Goal: Task Accomplishment & Management: Use online tool/utility

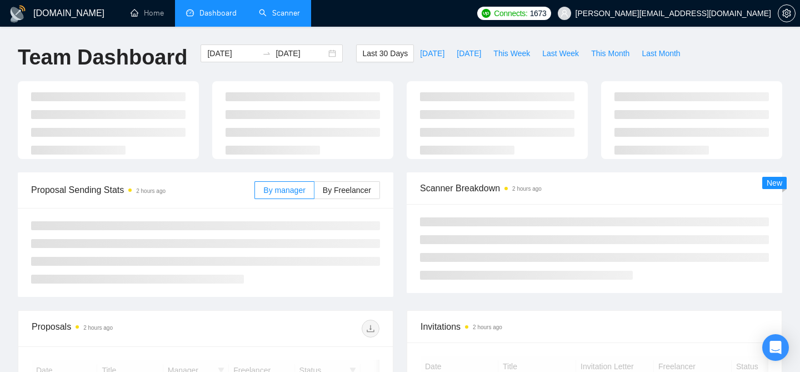
click at [273, 13] on link "Scanner" at bounding box center [279, 12] width 41 height 9
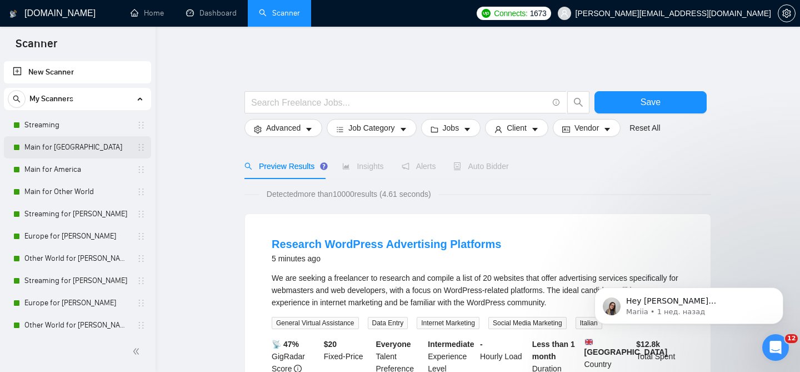
click at [81, 153] on link "Main for [GEOGRAPHIC_DATA]" at bounding box center [77, 147] width 106 height 22
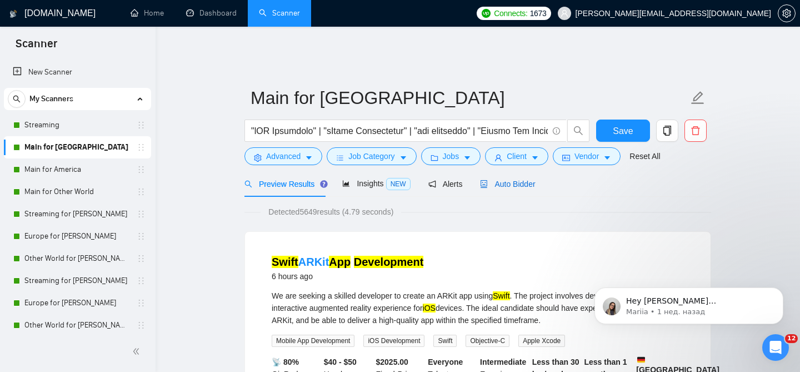
click at [521, 180] on span "Auto Bidder" at bounding box center [507, 184] width 55 height 9
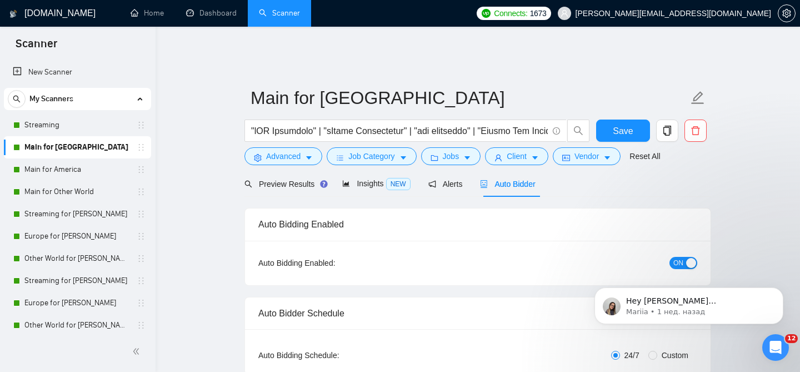
checkbox input "true"
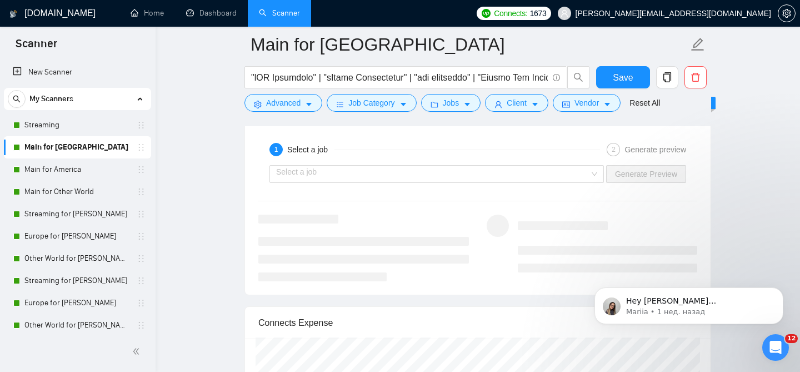
scroll to position [2223, 0]
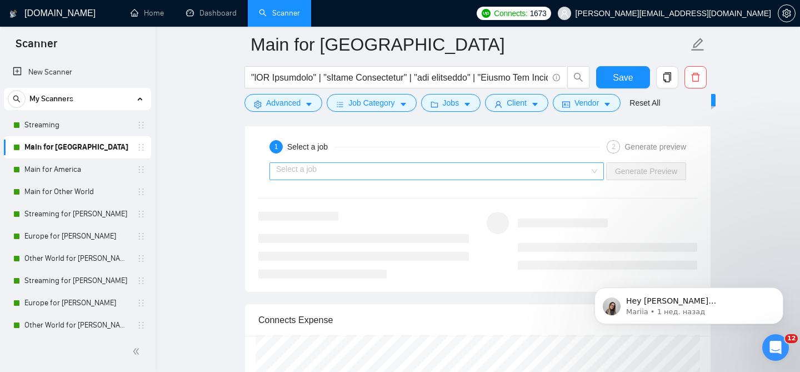
click at [506, 170] on input "search" at bounding box center [432, 171] width 313 height 17
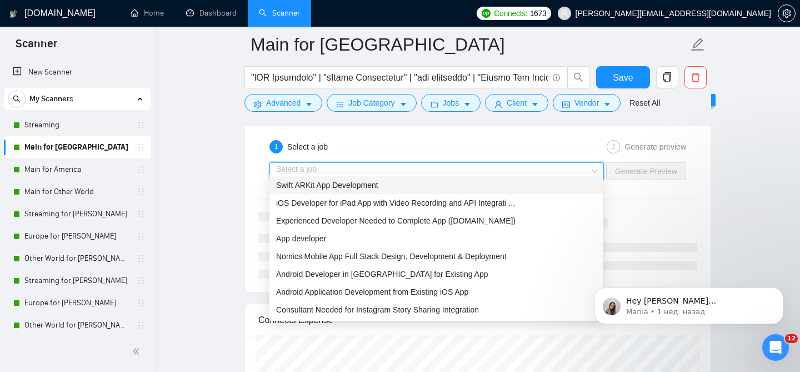
click at [348, 190] on div "Swift ARKit App Development" at bounding box center [436, 185] width 320 height 12
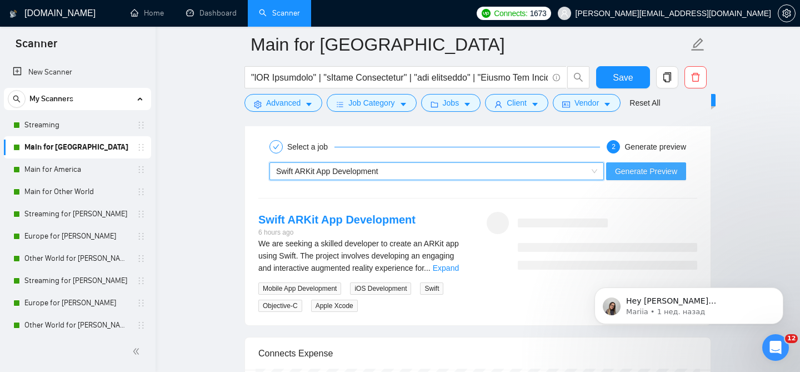
click at [615, 165] on span "Generate Preview" at bounding box center [646, 171] width 62 height 12
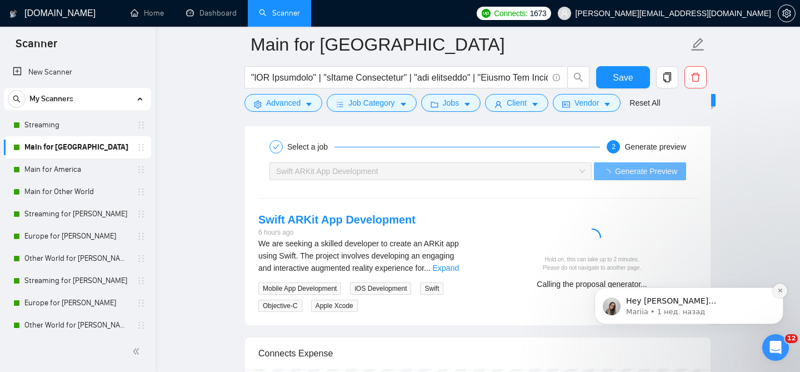
click at [775, 292] on button "Dismiss notification" at bounding box center [780, 290] width 14 height 14
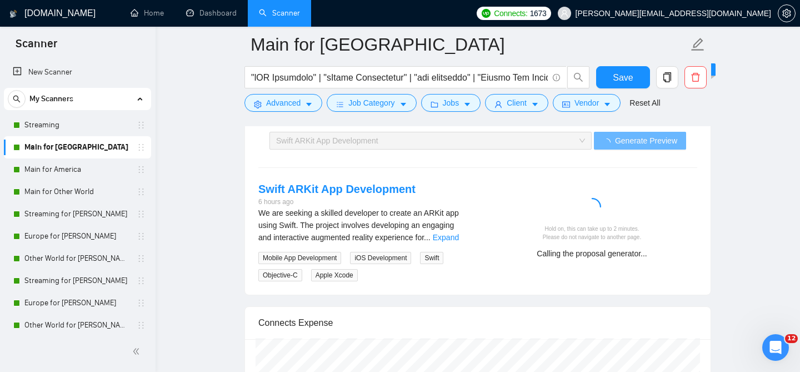
scroll to position [2258, 0]
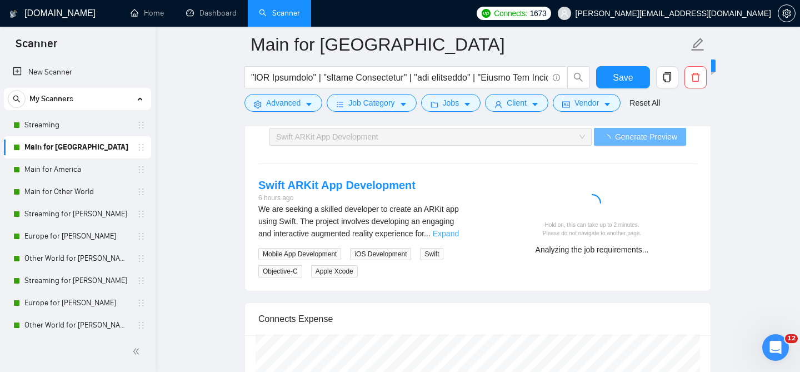
click at [446, 229] on link "Expand" at bounding box center [446, 233] width 26 height 9
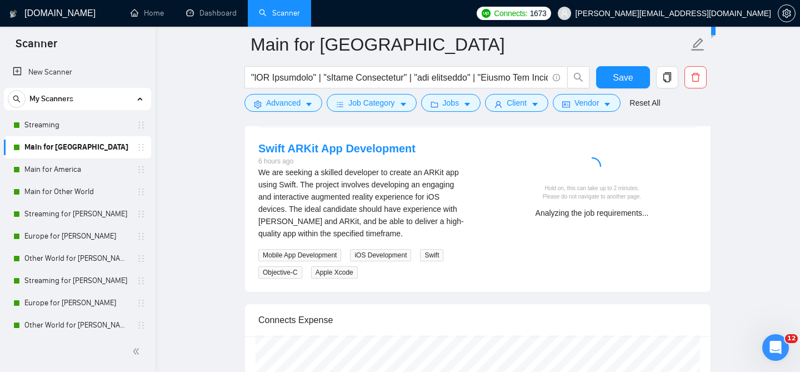
scroll to position [2287, 0]
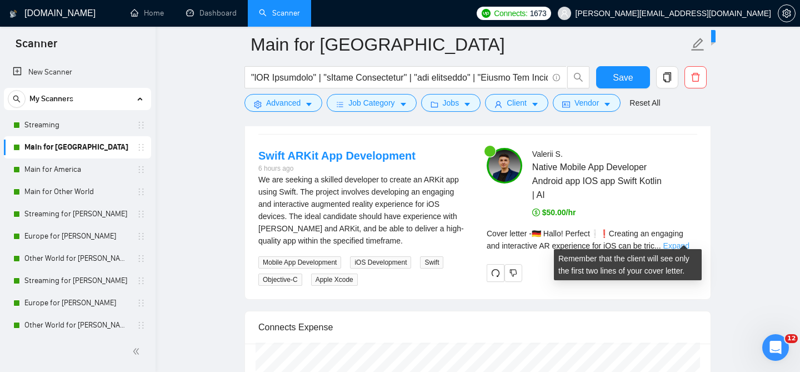
click at [689, 241] on link "Expand" at bounding box center [677, 245] width 26 height 9
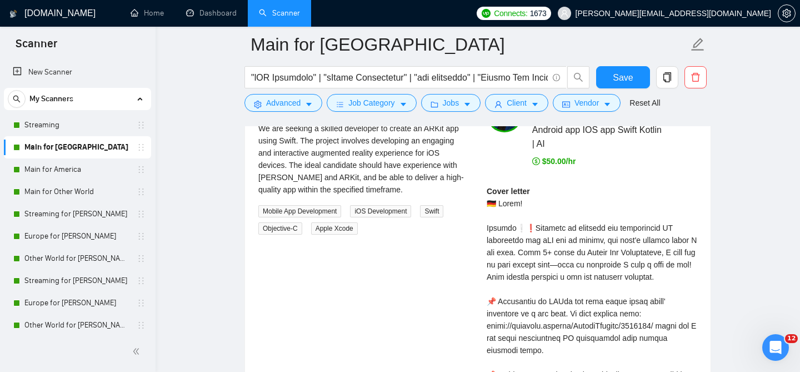
scroll to position [2340, 0]
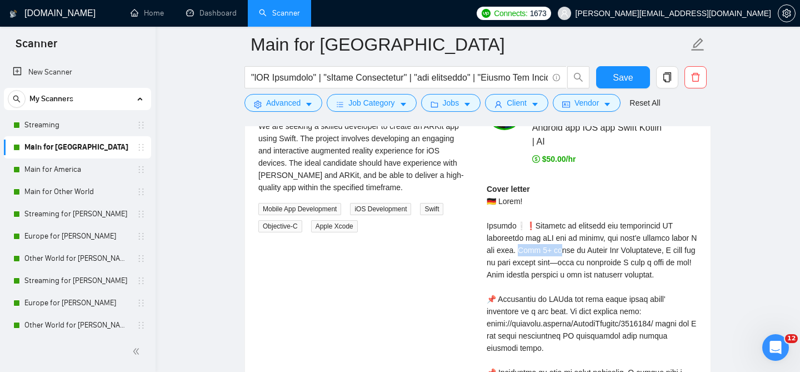
drag, startPoint x: 523, startPoint y: 243, endPoint x: 561, endPoint y: 247, distance: 38.5
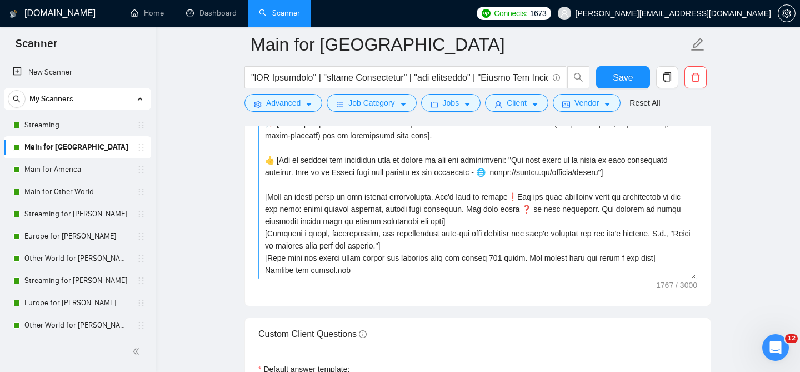
scroll to position [1426, 0]
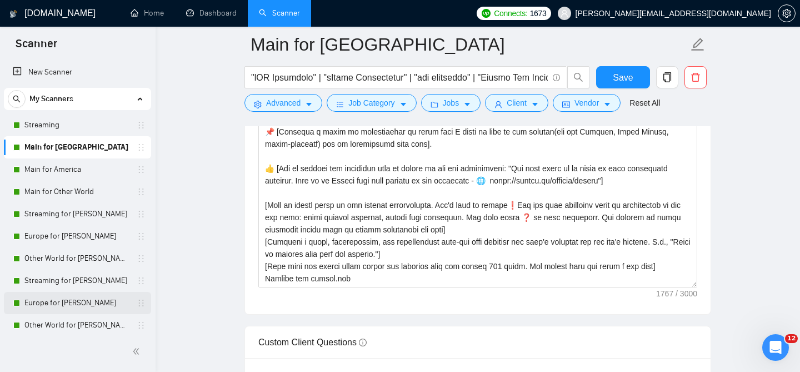
click at [73, 296] on link "Europe for [PERSON_NAME]" at bounding box center [77, 303] width 106 height 22
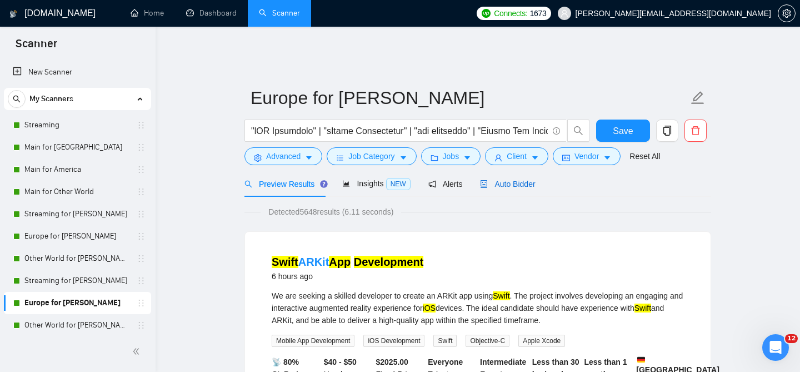
click at [510, 182] on div "Auto Bidder" at bounding box center [507, 184] width 55 height 12
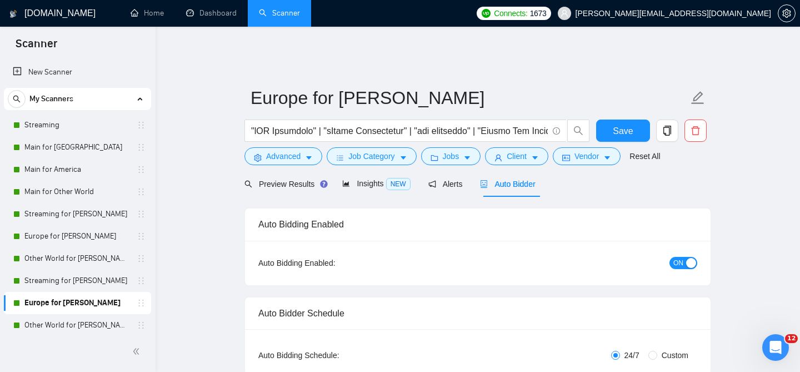
radio input "false"
radio input "true"
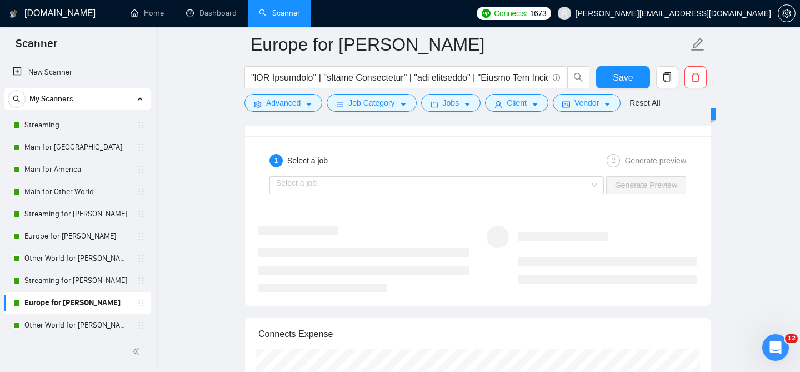
scroll to position [2360, 0]
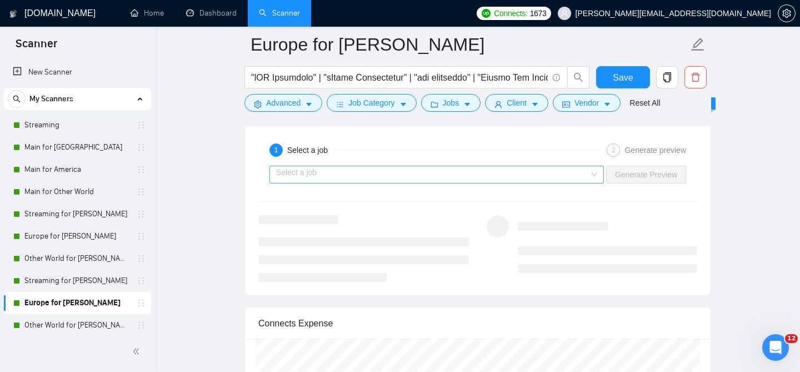
click at [375, 183] on input "search" at bounding box center [432, 174] width 313 height 17
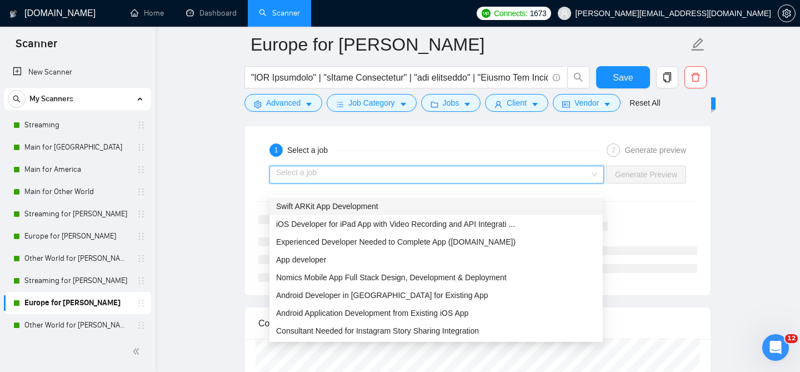
click at [351, 204] on span "Swift ARKit App Development" at bounding box center [327, 206] width 102 height 9
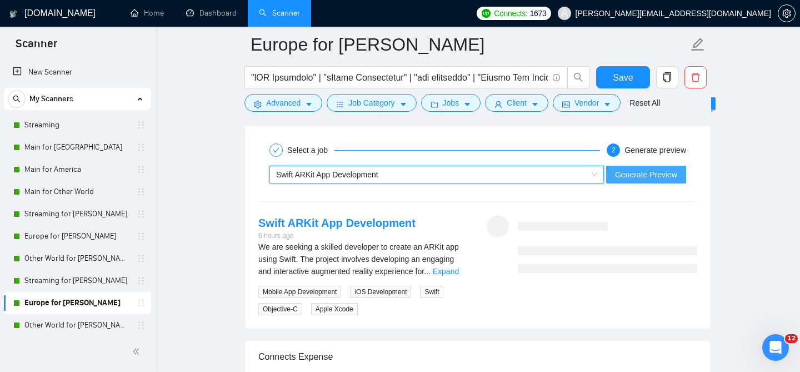
click at [634, 180] on span "Generate Preview" at bounding box center [646, 174] width 62 height 12
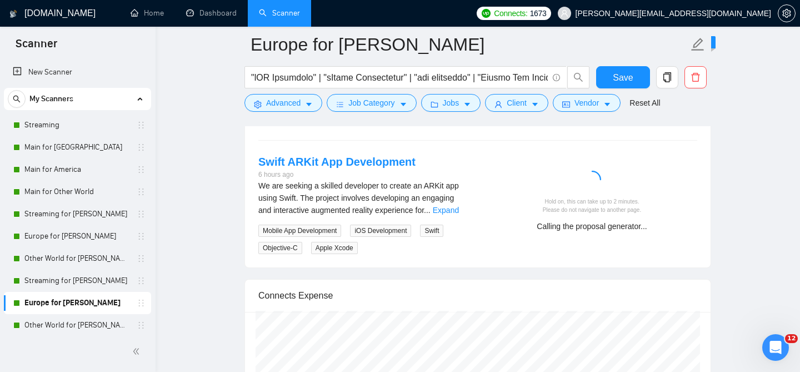
scroll to position [2436, 0]
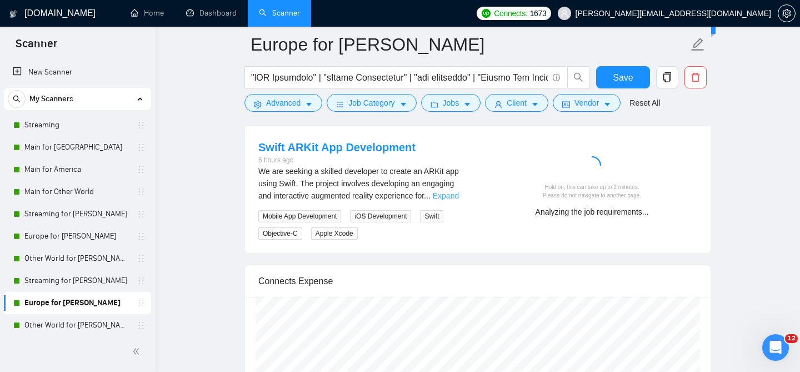
click at [451, 200] on link "Expand" at bounding box center [446, 195] width 26 height 9
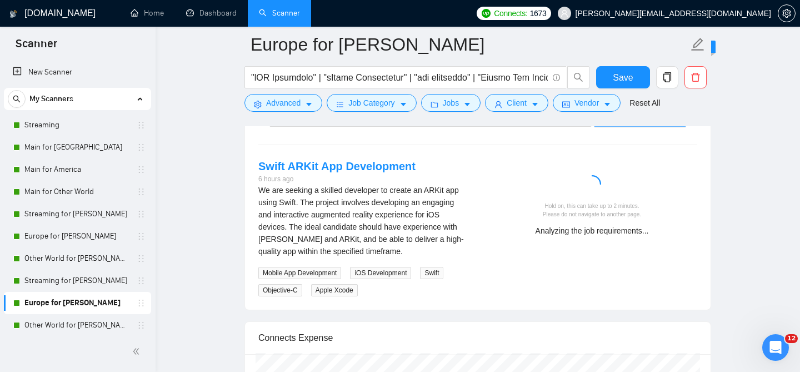
scroll to position [2416, 0]
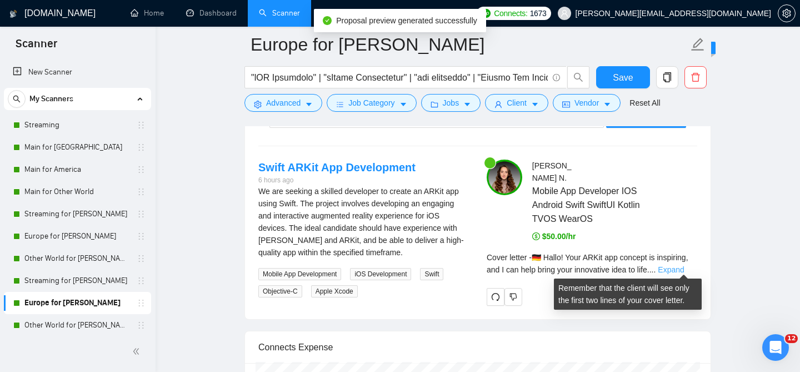
click at [676, 266] on link "Expand" at bounding box center [671, 269] width 26 height 9
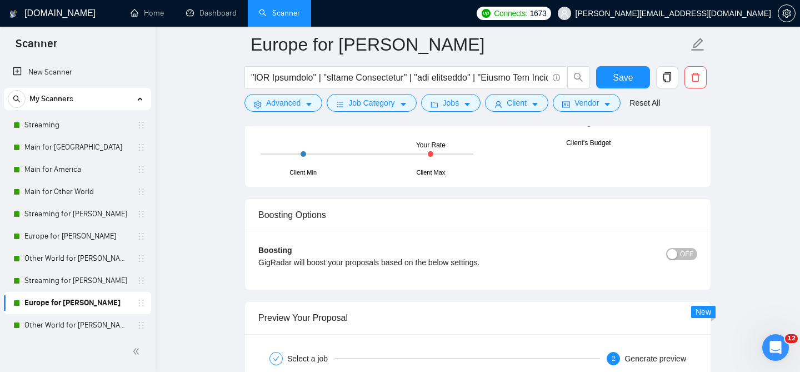
scroll to position [2135, 0]
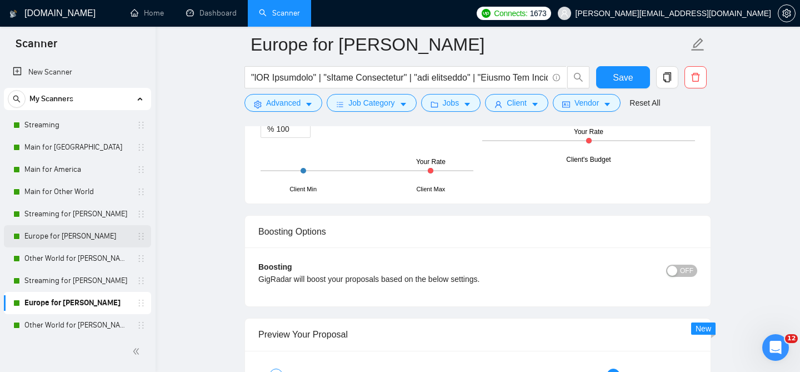
click at [77, 233] on link "Europe for [PERSON_NAME]" at bounding box center [77, 236] width 106 height 22
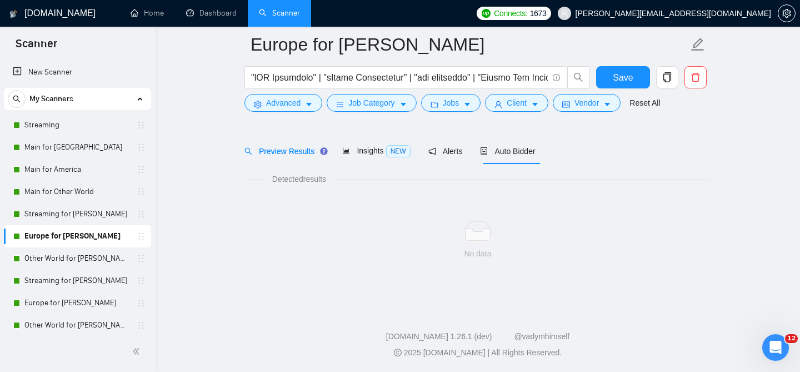
scroll to position [34, 0]
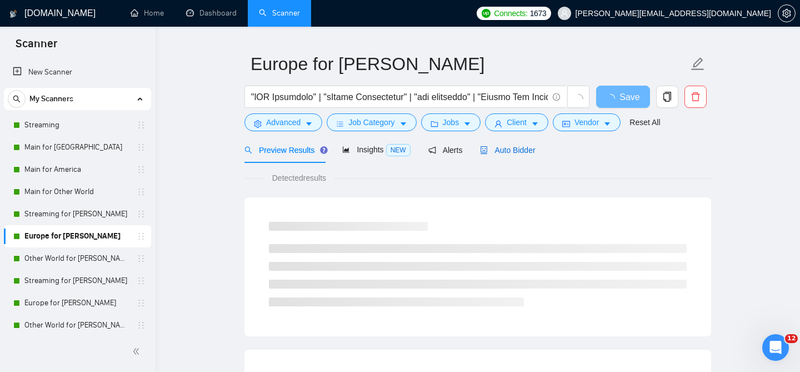
click at [522, 146] on span "Auto Bidder" at bounding box center [507, 150] width 55 height 9
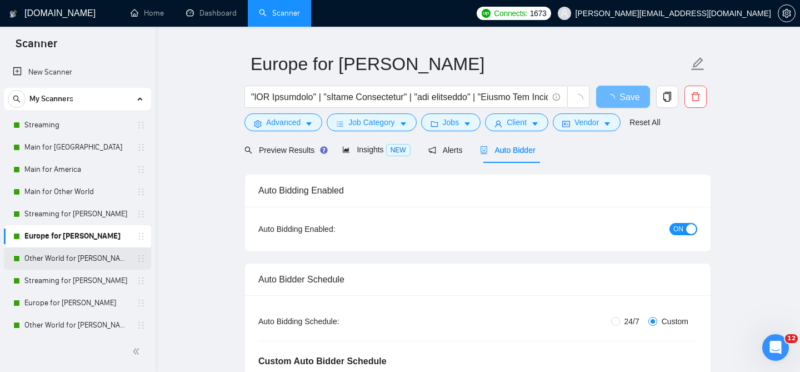
click at [100, 258] on link "Other World for [PERSON_NAME]" at bounding box center [77, 258] width 106 height 22
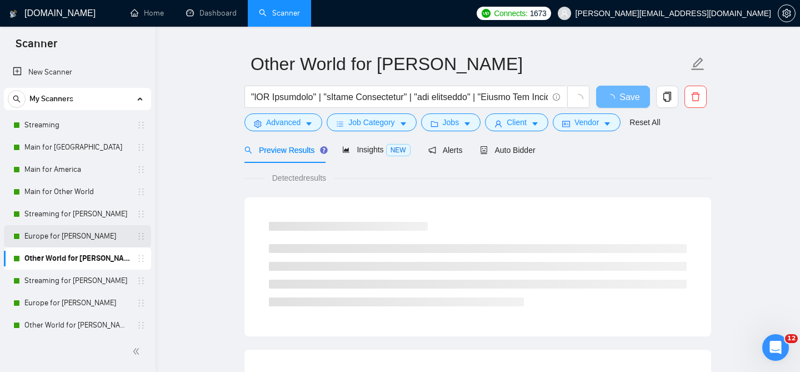
click at [97, 245] on link "Europe for [PERSON_NAME]" at bounding box center [77, 236] width 106 height 22
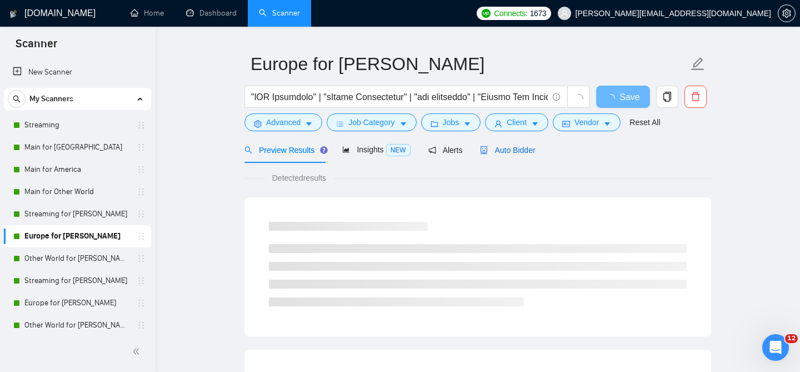
click at [524, 146] on span "Auto Bidder" at bounding box center [507, 150] width 55 height 9
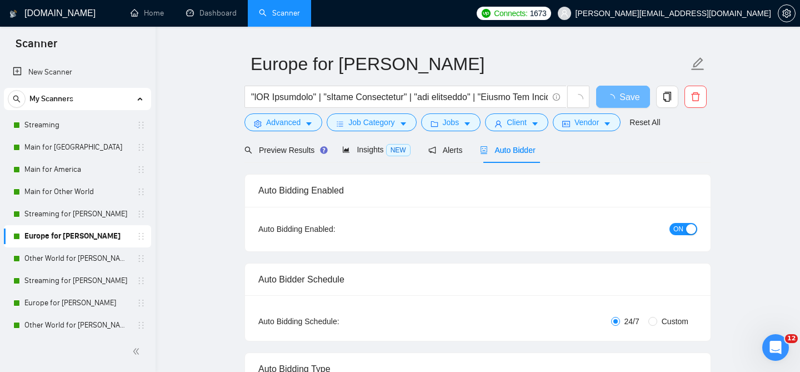
radio input "false"
radio input "true"
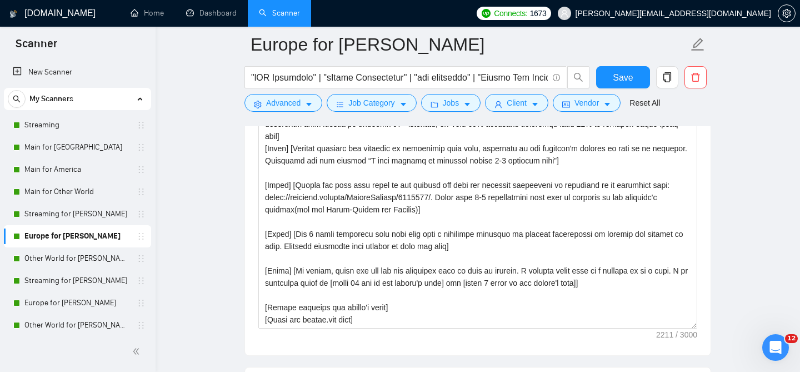
scroll to position [1549, 0]
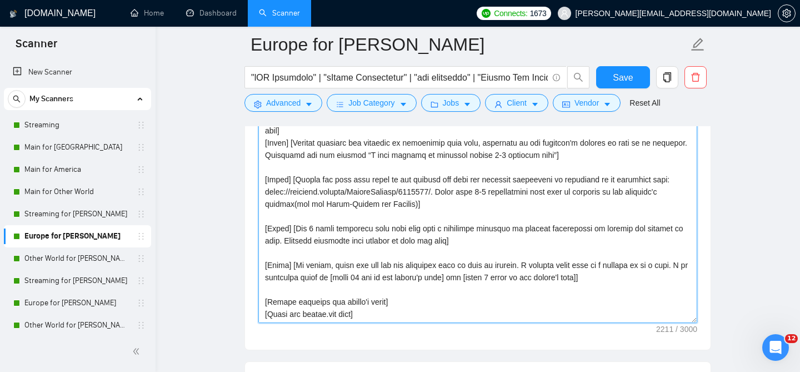
click at [407, 290] on textarea "Cover letter template:" at bounding box center [477, 198] width 439 height 250
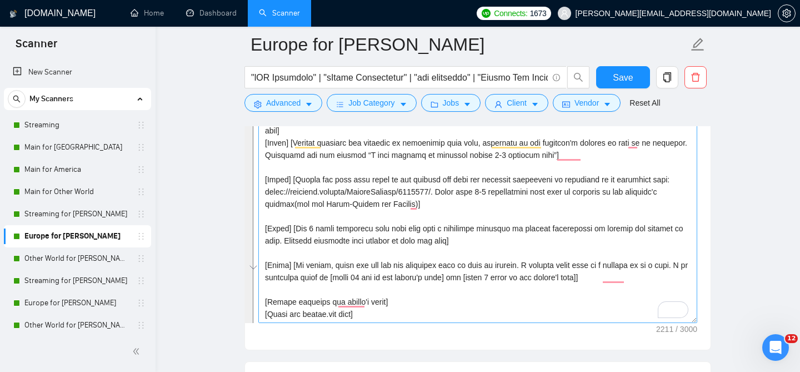
scroll to position [147, 0]
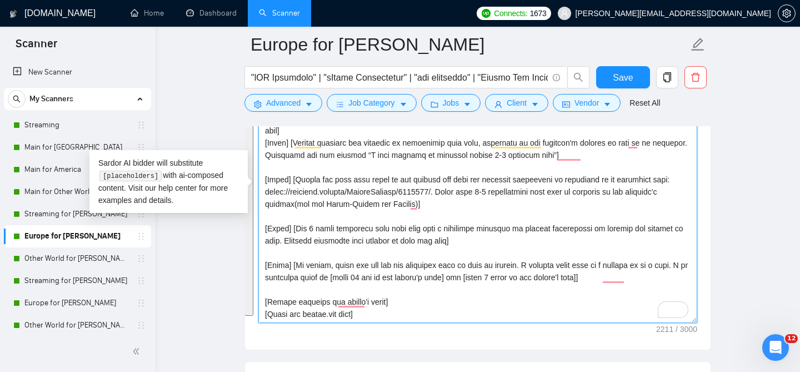
click at [457, 245] on textarea "Cover letter template:" at bounding box center [477, 198] width 439 height 250
paste textarea "Lo ipsu dolo sita Consec adi Elits. Doeiu temp i utlabore etdol mag aliqua’e ad…"
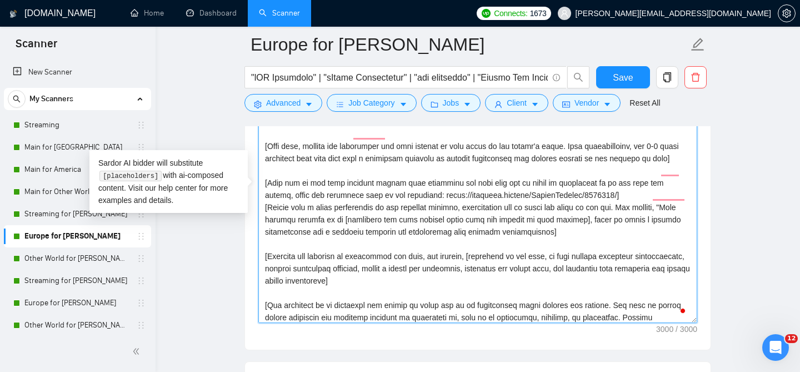
scroll to position [0, 0]
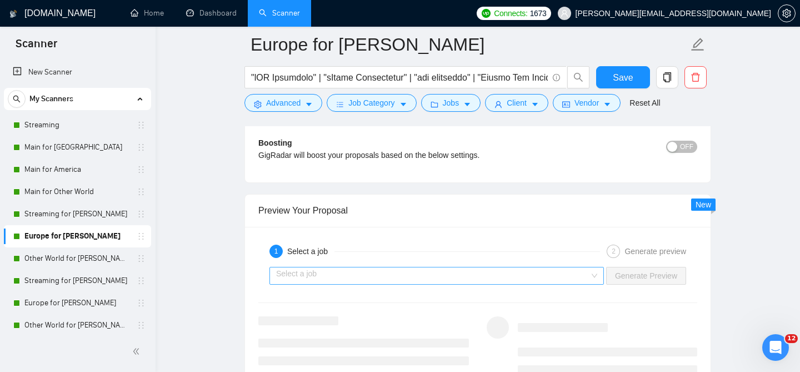
click at [530, 272] on input "search" at bounding box center [432, 275] width 313 height 17
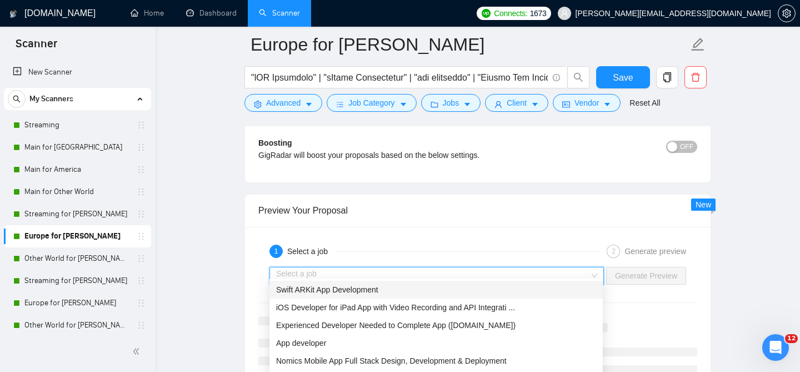
click at [486, 285] on div "Swift ARKit App Development" at bounding box center [436, 289] width 320 height 12
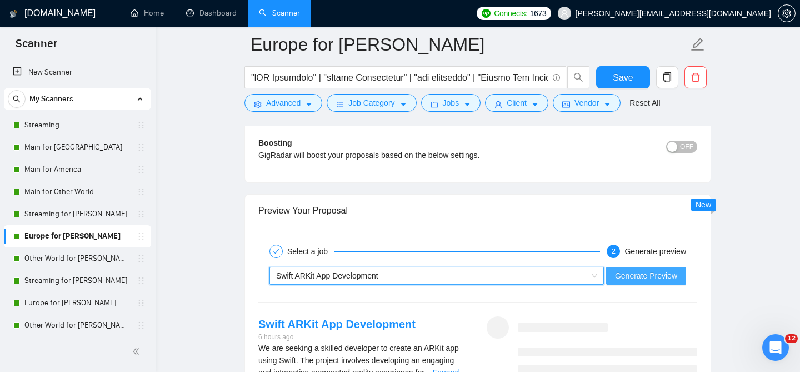
click at [614, 267] on button "Generate Preview" at bounding box center [646, 276] width 80 height 18
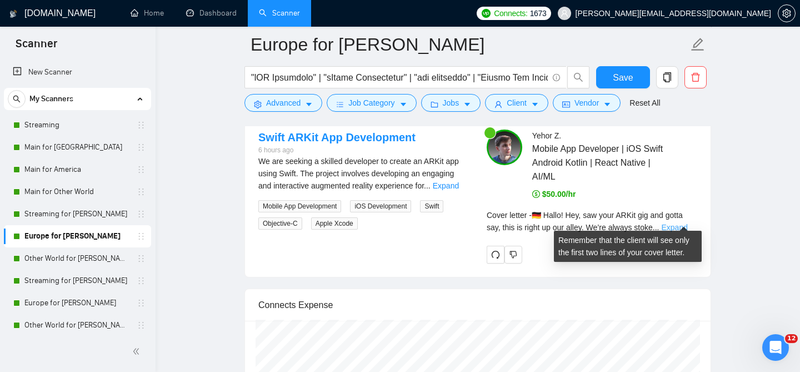
click at [675, 223] on link "Expand" at bounding box center [674, 227] width 26 height 9
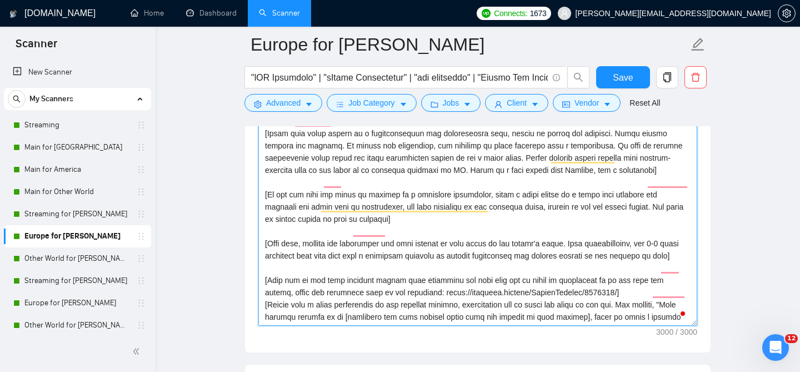
click at [441, 239] on textarea "Cover letter template:" at bounding box center [477, 201] width 439 height 250
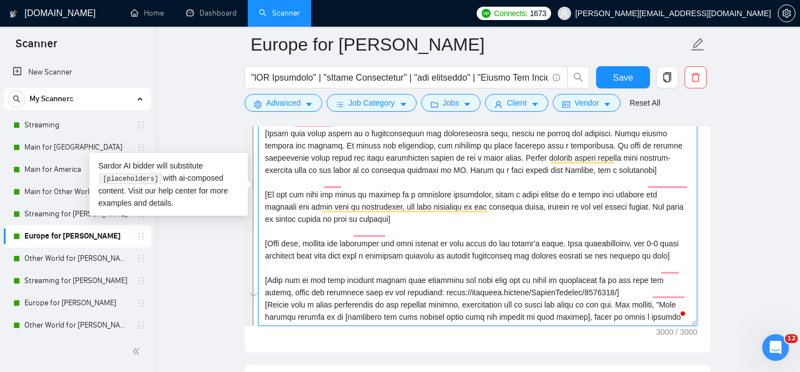
paste textarea "L ipsu dolo sita Consec adi Elits. Doeiu temp i utlabore etdol mag aliqua’e adm…"
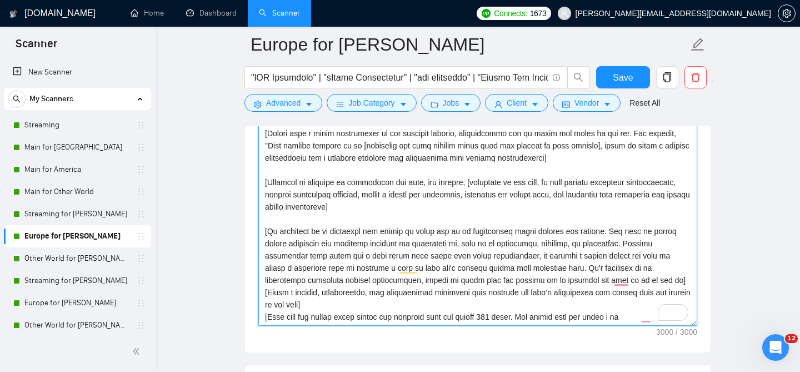
scroll to position [196, 0]
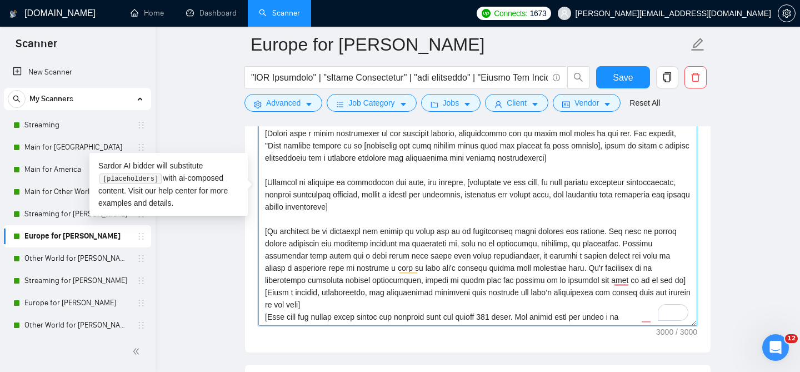
click at [328, 210] on textarea "Cover letter template:" at bounding box center [477, 201] width 439 height 250
paste textarea "Loremi dol si ametc ad eli sedd eiusm te inc utlabo'e dol magn, ali enimad mi v…"
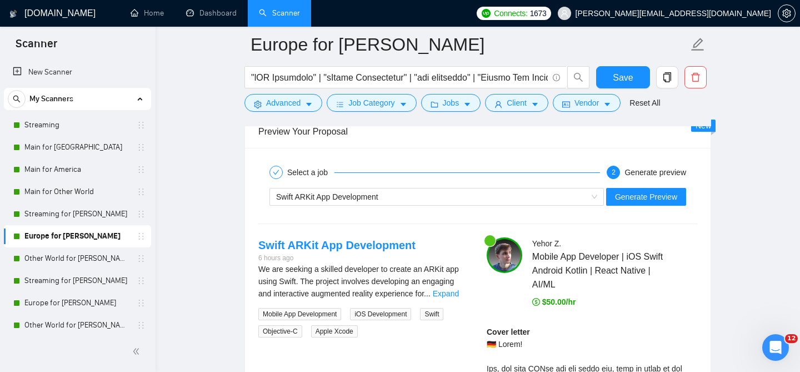
scroll to position [2345, 0]
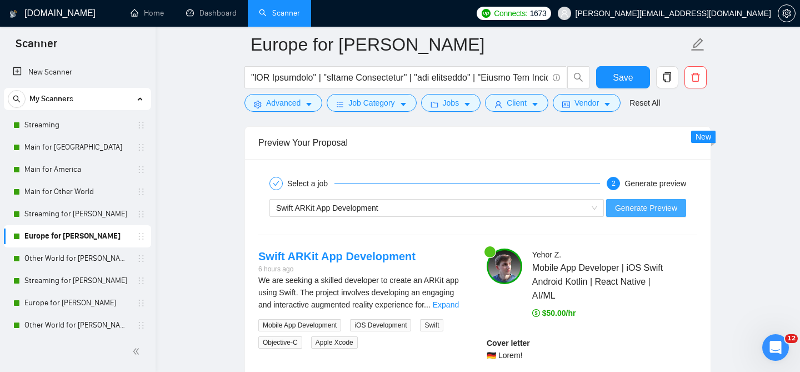
click at [647, 206] on button "Generate Preview" at bounding box center [646, 208] width 80 height 18
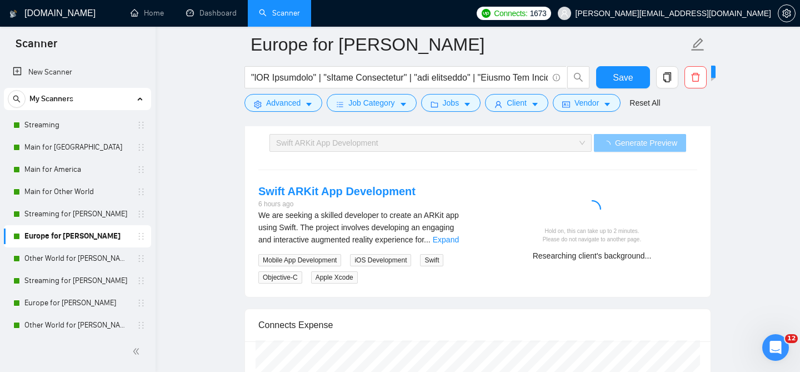
scroll to position [2411, 0]
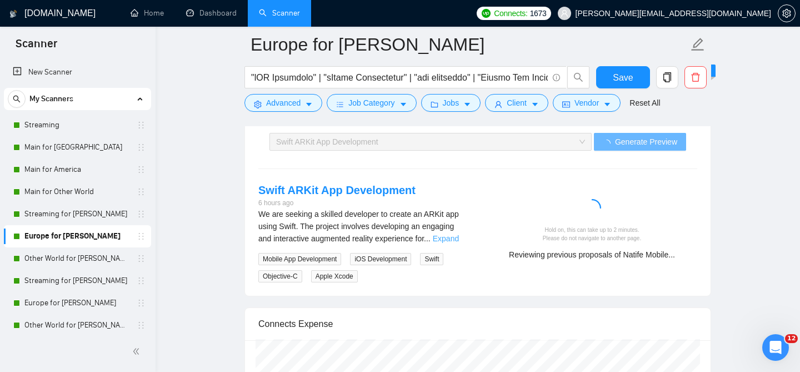
click at [451, 234] on link "Expand" at bounding box center [446, 238] width 26 height 9
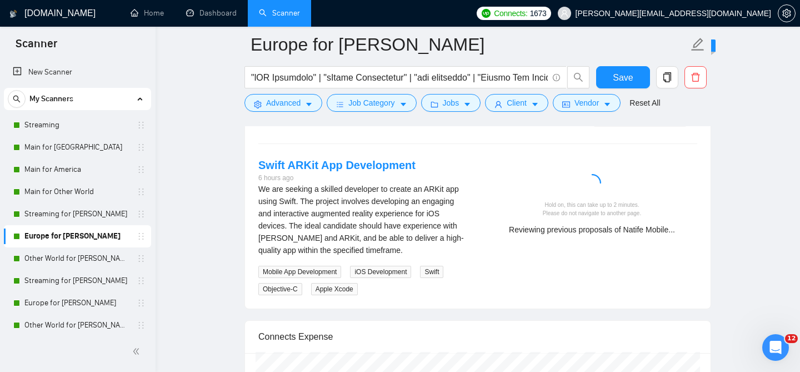
scroll to position [2438, 0]
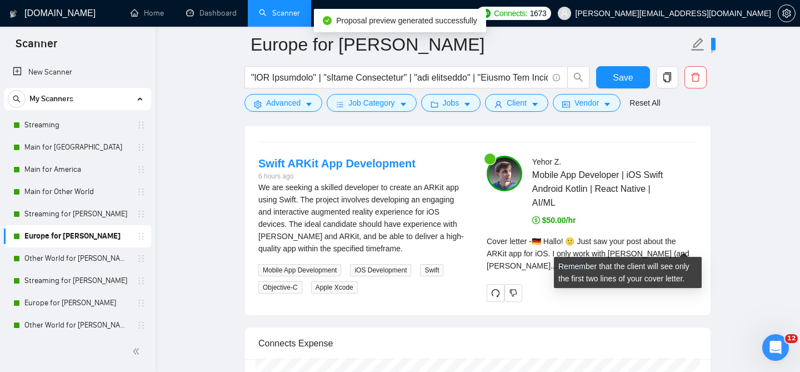
click at [586, 261] on link "Expand" at bounding box center [573, 265] width 26 height 9
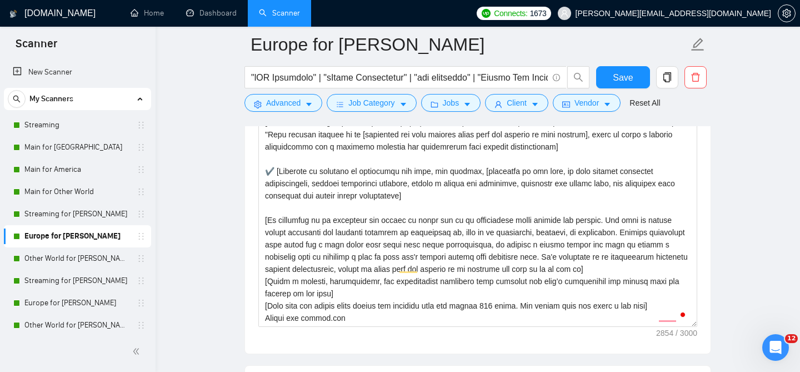
scroll to position [170, 0]
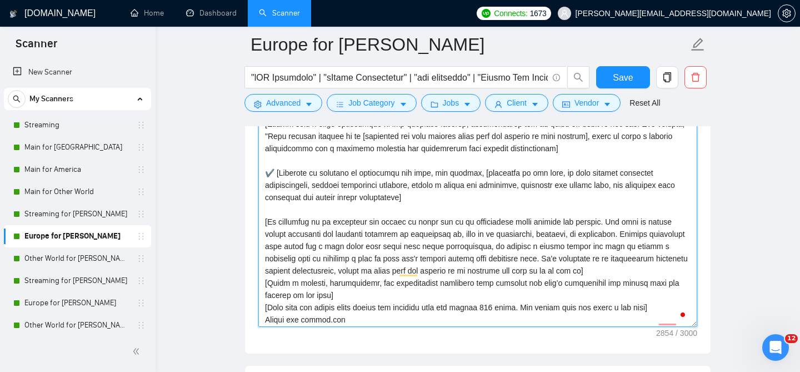
click at [394, 225] on textarea "Cover letter template:" at bounding box center [477, 202] width 439 height 250
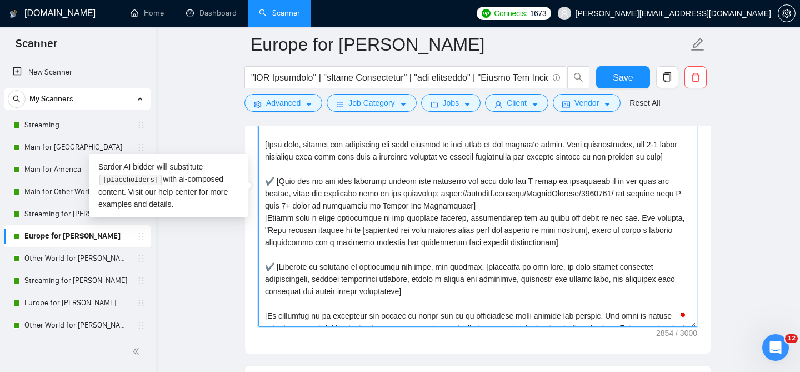
scroll to position [76, 0]
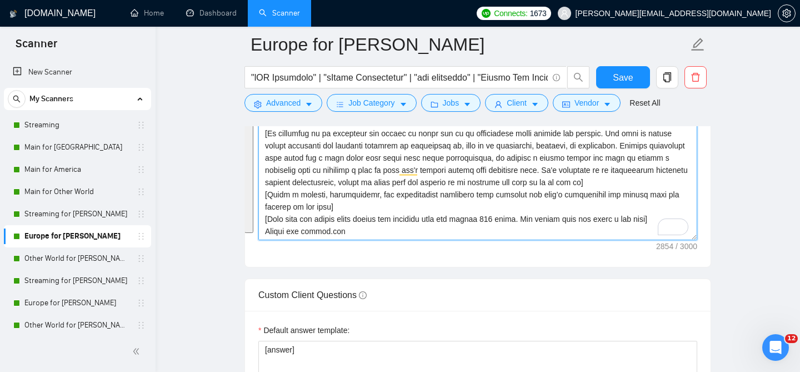
click at [292, 220] on textarea "Cover letter template:" at bounding box center [477, 115] width 439 height 250
type textarea "[L ipsu dolo sita Consec adi Elits. Doeiu temp i utlabore etdol mag aliqua’e ad…"
click at [511, 165] on textarea "Cover letter template:" at bounding box center [477, 115] width 439 height 250
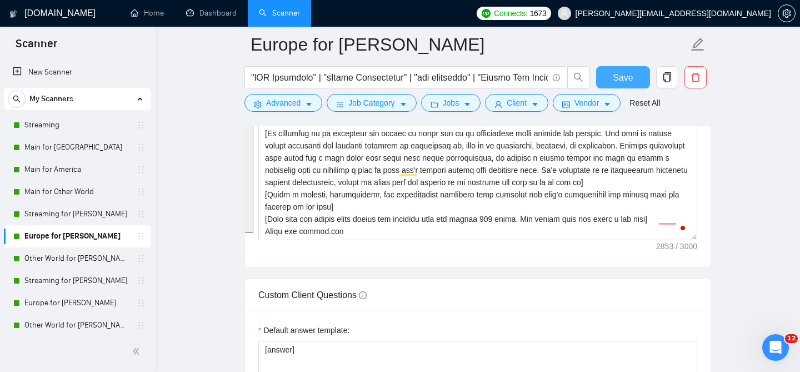
click at [617, 78] on span "Save" at bounding box center [623, 78] width 20 height 14
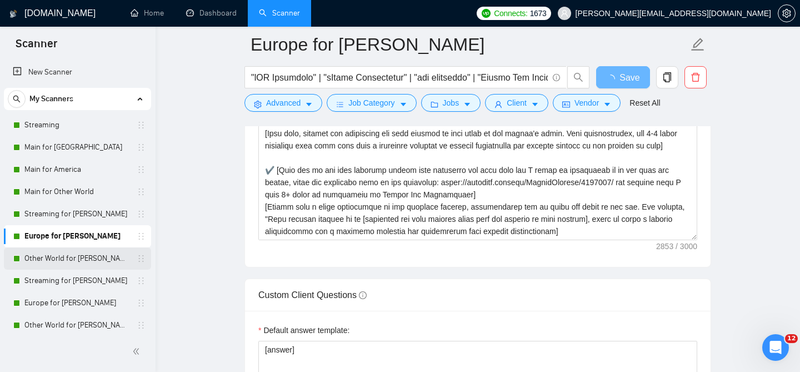
click at [100, 249] on link "Other World for [PERSON_NAME]" at bounding box center [77, 258] width 106 height 22
click at [88, 257] on link "Other World for [PERSON_NAME]" at bounding box center [77, 258] width 106 height 22
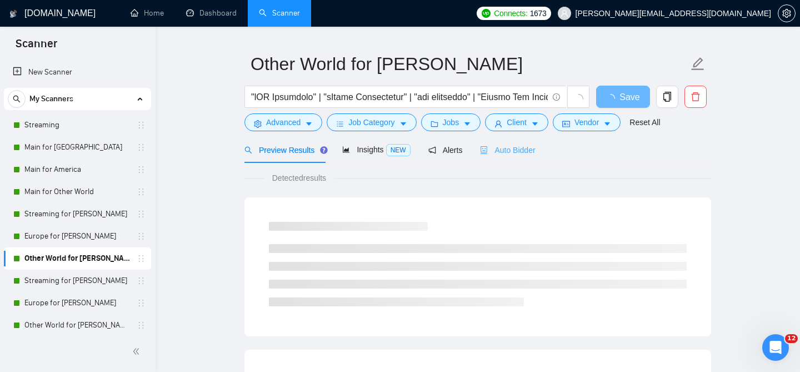
click at [529, 150] on div "Auto Bidder" at bounding box center [507, 150] width 55 height 26
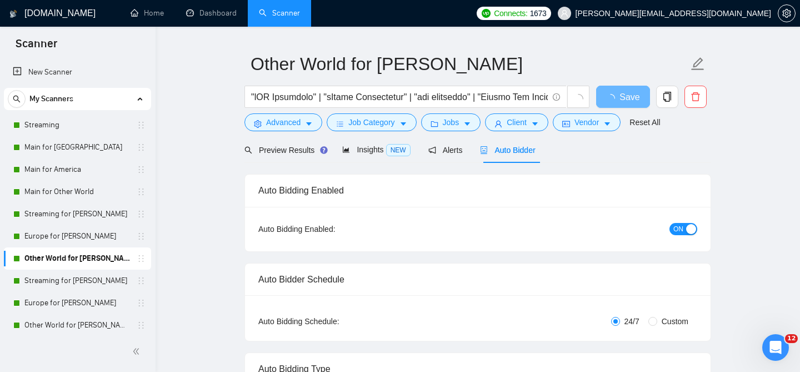
radio input "false"
radio input "true"
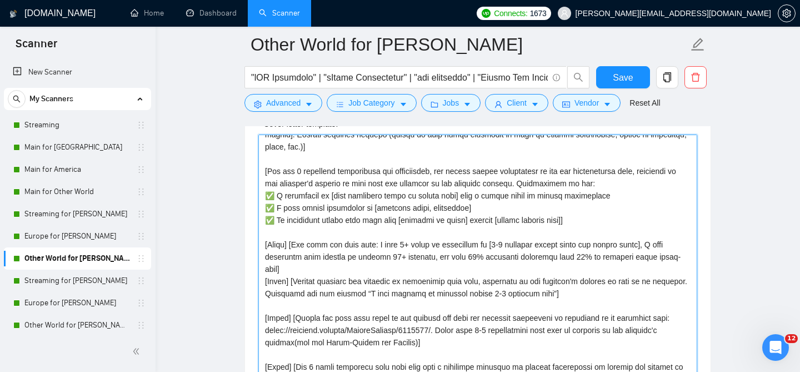
click at [402, 240] on textarea "Cover letter template:" at bounding box center [477, 260] width 439 height 250
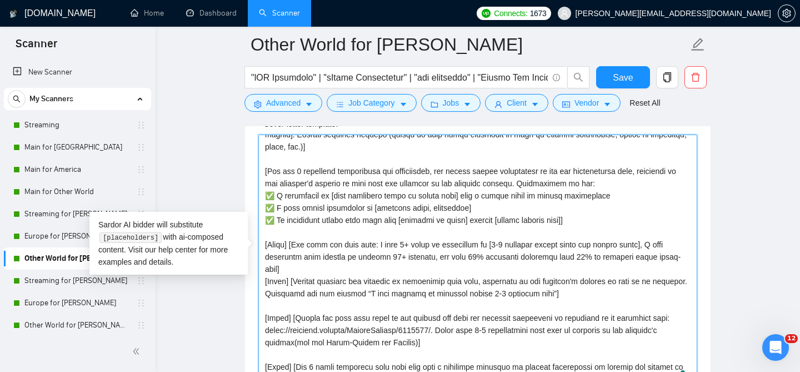
paste textarea "L ipsu dolo sita Consec adi Elits. Doeiu temp i utlabore etdol mag aliqua’e adm…"
type textarea "[L ipsu dolo sita Consec adi Elits. Doeiu temp i utlabore etdol mag aliqua’e ad…"
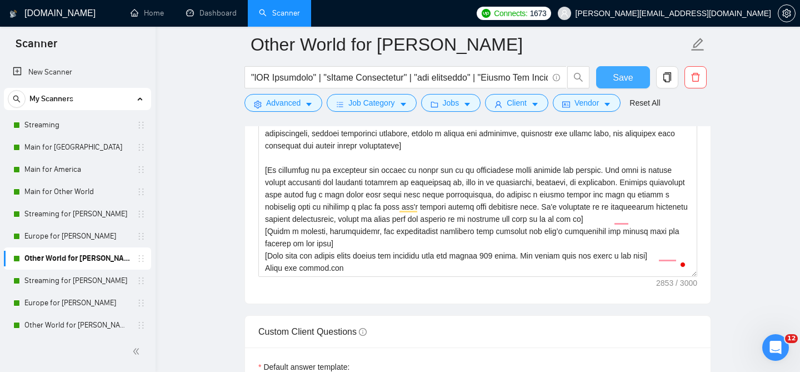
click at [622, 87] on button "Save" at bounding box center [623, 77] width 54 height 22
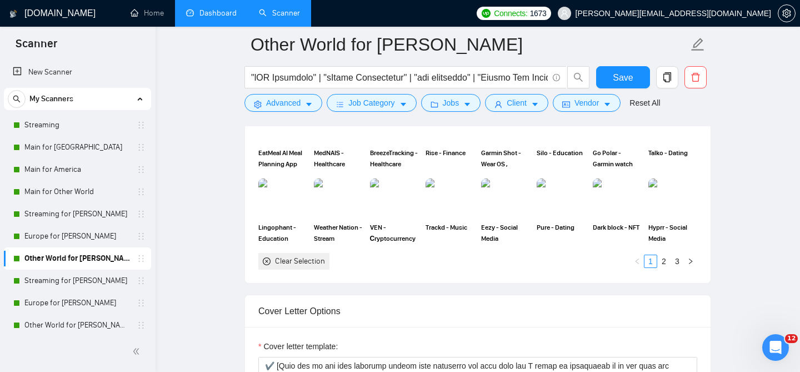
click at [223, 18] on link "Dashboard" at bounding box center [211, 12] width 51 height 9
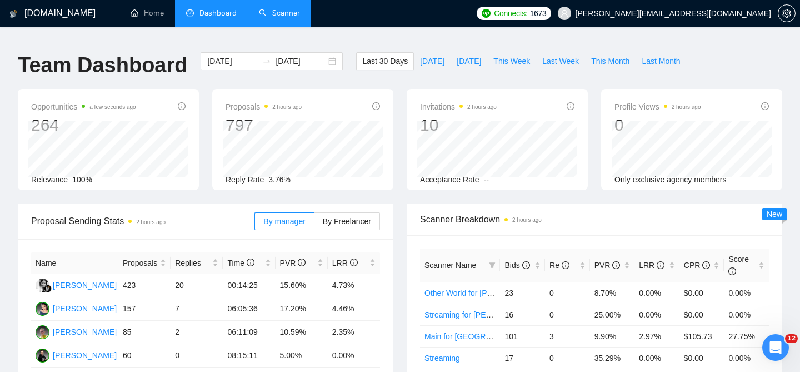
click at [281, 14] on link "Scanner" at bounding box center [279, 12] width 41 height 9
type input "[DATE]"
